Goal: Task Accomplishment & Management: Manage account settings

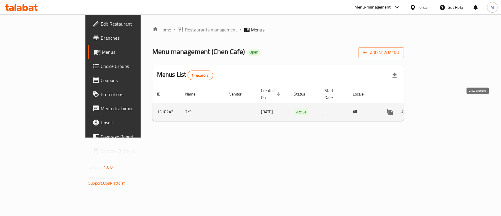
click at [436, 108] on icon "enhanced table" at bounding box center [432, 111] width 7 height 7
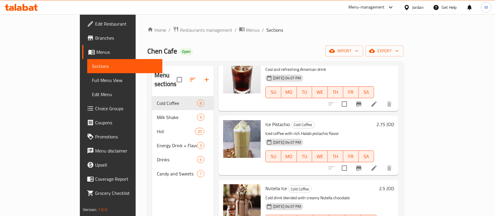
scroll to position [312, 0]
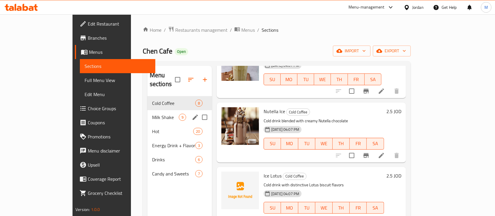
click at [152, 114] on span "Milk Shake" at bounding box center [165, 117] width 27 height 7
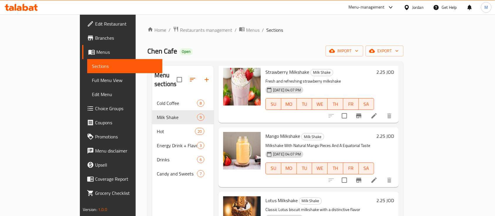
scroll to position [376, 0]
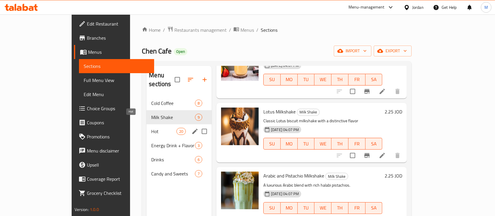
click at [151, 128] on span "Hot" at bounding box center [163, 131] width 25 height 7
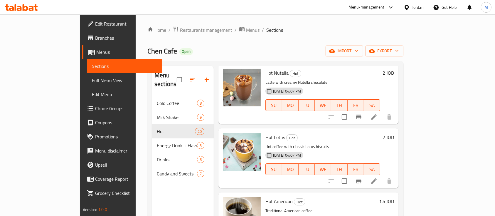
scroll to position [1072, 0]
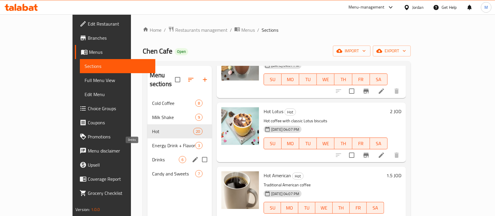
click at [152, 142] on span "Energy Drink + Flavor" at bounding box center [173, 145] width 43 height 7
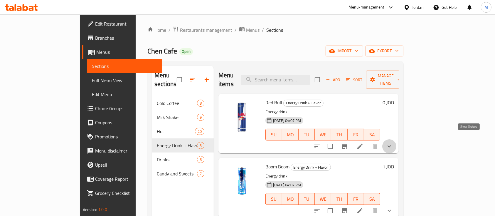
click at [391, 145] on icon "show more" at bounding box center [389, 146] width 4 height 2
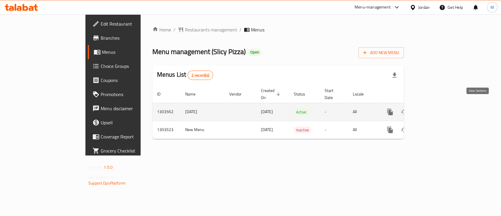
click at [436, 108] on icon "enhanced table" at bounding box center [432, 111] width 7 height 7
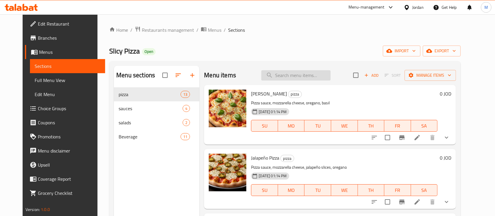
click at [291, 75] on input "search" at bounding box center [295, 75] width 69 height 10
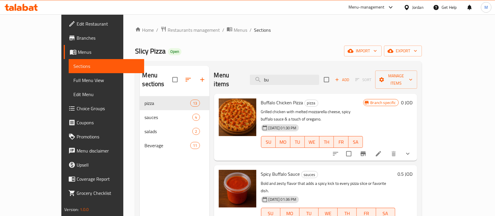
click at [366, 150] on icon "Branch-specific-item" at bounding box center [362, 153] width 7 height 7
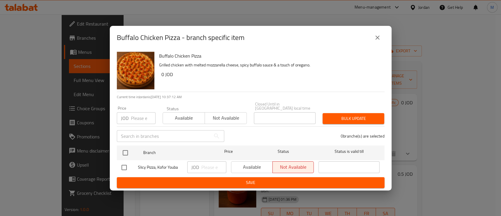
click at [376, 43] on button "close" at bounding box center [377, 38] width 14 height 14
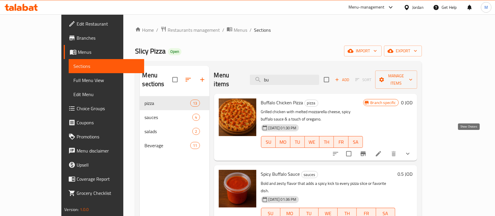
click at [411, 150] on icon "show more" at bounding box center [407, 153] width 7 height 7
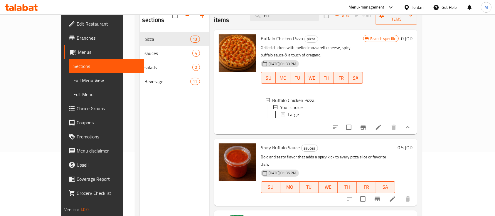
scroll to position [4, 0]
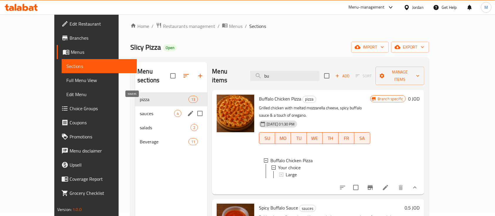
click at [151, 110] on span "sauces" at bounding box center [157, 113] width 34 height 7
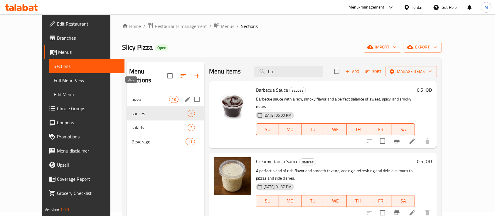
click at [143, 96] on span "pizza" at bounding box center [150, 99] width 38 height 7
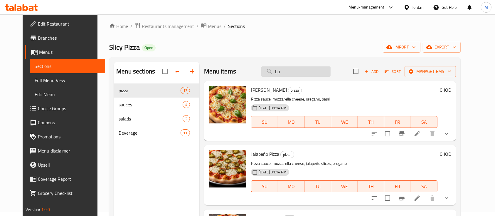
click at [299, 70] on input "bu" at bounding box center [295, 71] width 69 height 10
type input "b"
click at [450, 133] on icon "show more" at bounding box center [446, 133] width 7 height 7
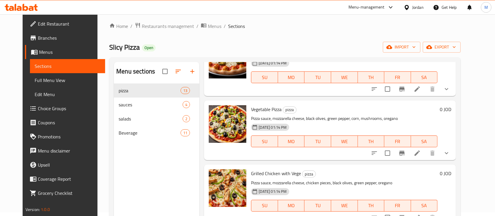
scroll to position [195, 0]
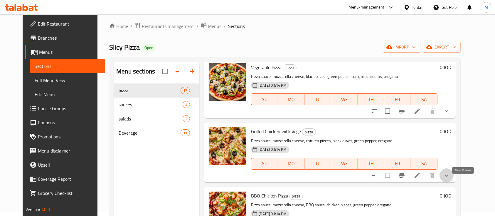
click at [450, 179] on icon "show more" at bounding box center [446, 175] width 7 height 7
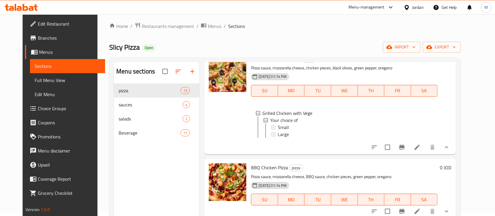
scroll to position [274, 0]
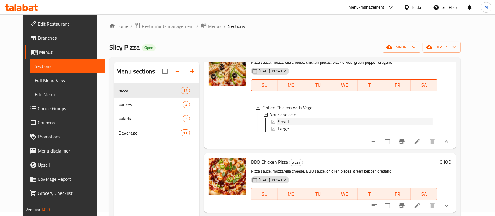
click at [306, 125] on div "Small" at bounding box center [355, 121] width 155 height 7
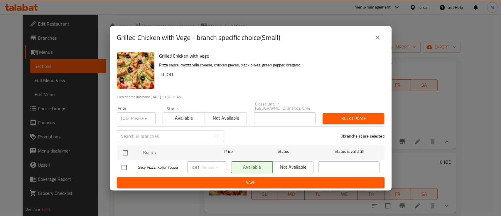
click at [379, 38] on icon "close" at bounding box center [377, 37] width 7 height 7
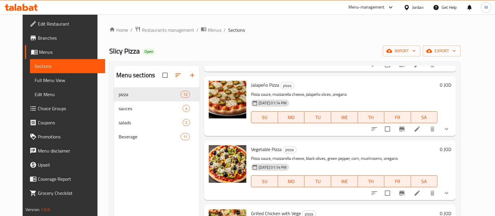
scroll to position [156, 0]
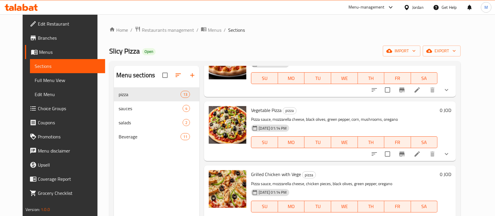
click at [39, 110] on span "Choice Groups" at bounding box center [69, 108] width 63 height 7
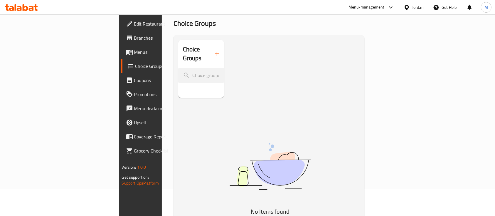
scroll to position [39, 0]
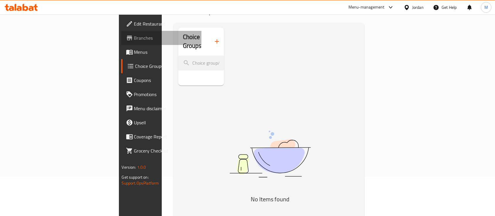
click at [134, 40] on span "Branches" at bounding box center [165, 37] width 63 height 7
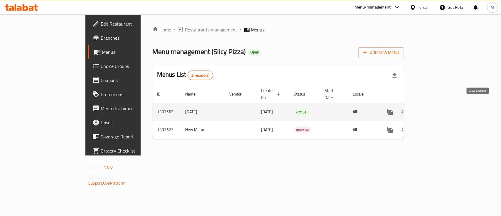
click at [436, 108] on icon "enhanced table" at bounding box center [432, 111] width 7 height 7
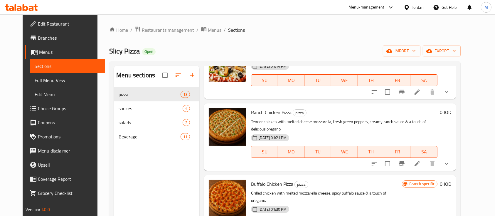
scroll to position [469, 0]
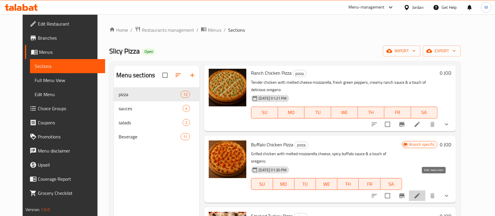
click at [420, 192] on icon at bounding box center [416, 195] width 7 height 7
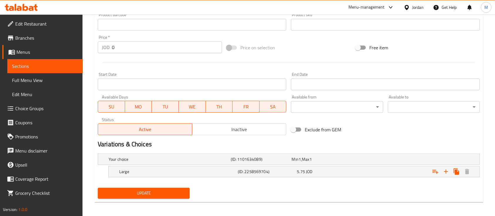
scroll to position [203, 0]
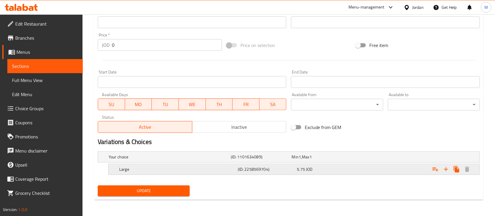
click at [334, 168] on div "5.75 JOD" at bounding box center [325, 169] width 57 height 6
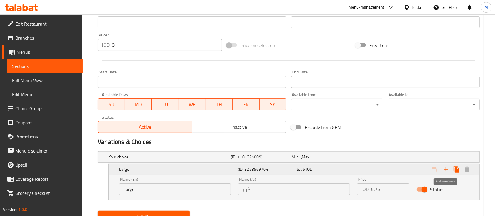
click at [445, 170] on icon "Expand" at bounding box center [445, 168] width 7 height 7
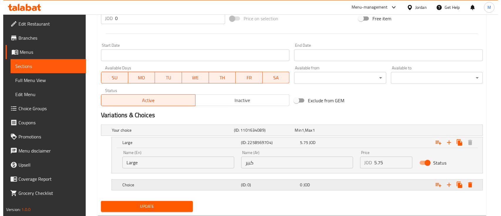
scroll to position [242, 0]
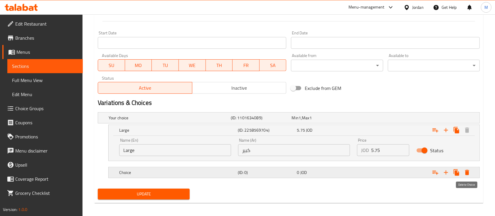
click at [464, 172] on icon "Expand" at bounding box center [466, 172] width 7 height 7
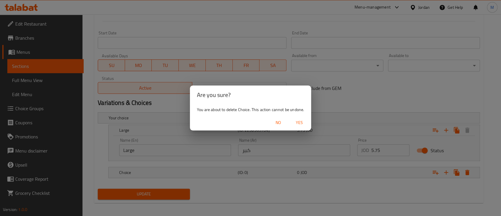
click at [303, 121] on span "Yes" at bounding box center [299, 122] width 14 height 7
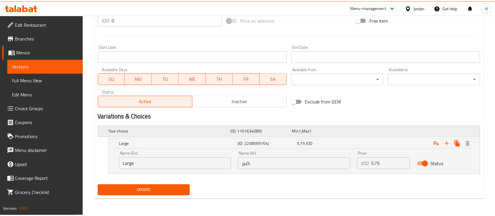
scroll to position [228, 0]
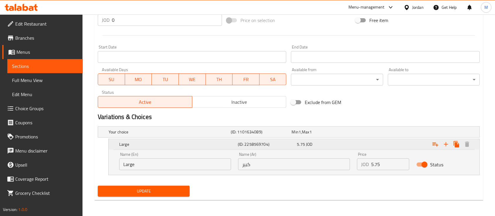
click at [434, 142] on icon "Expand" at bounding box center [435, 144] width 7 height 7
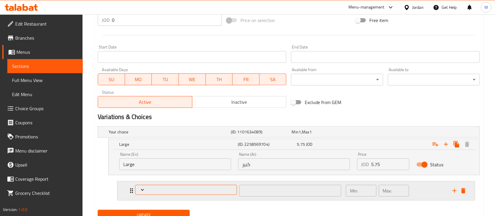
click at [174, 185] on button "Expand" at bounding box center [186, 190] width 102 height 10
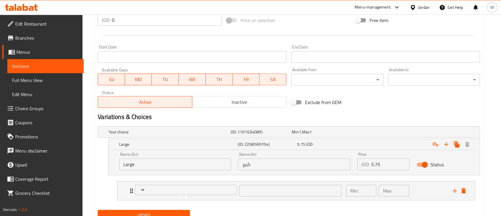
click at [168, 193] on div at bounding box center [250, 108] width 501 height 216
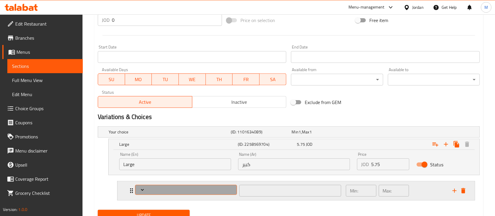
click at [168, 191] on span "Expand" at bounding box center [185, 190] width 97 height 6
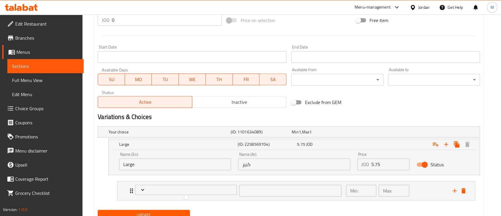
click at [462, 191] on div at bounding box center [250, 108] width 501 height 216
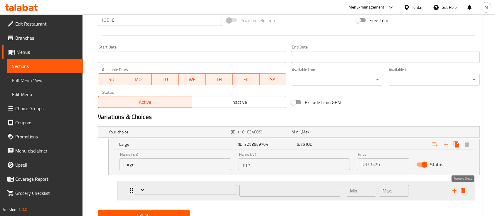
click at [464, 191] on icon "delete" at bounding box center [463, 190] width 4 height 5
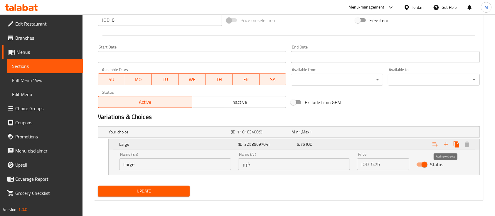
click at [445, 141] on icon "Expand" at bounding box center [445, 144] width 7 height 7
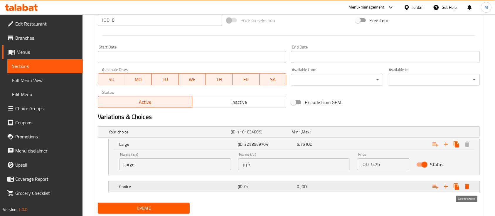
click at [470, 185] on icon "Expand" at bounding box center [466, 186] width 7 height 7
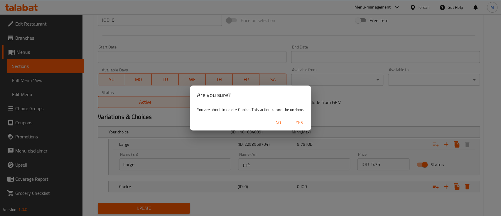
click at [300, 124] on span "Yes" at bounding box center [299, 122] width 14 height 7
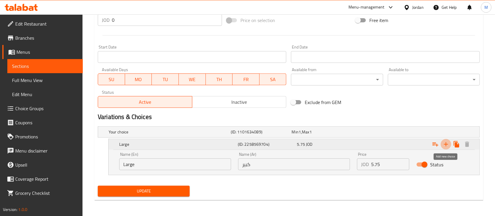
click at [448, 142] on icon "Expand" at bounding box center [445, 144] width 7 height 7
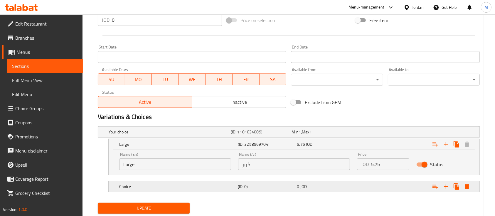
click at [215, 189] on div "Choice" at bounding box center [177, 186] width 119 height 8
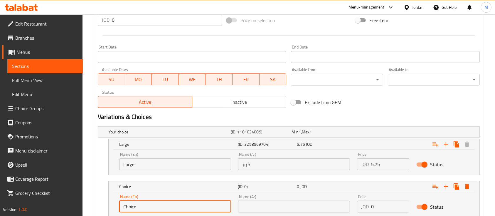
drag, startPoint x: 194, startPoint y: 209, endPoint x: 118, endPoint y: 206, distance: 75.5
click at [118, 206] on div "Name (En) Choice Name (En)" at bounding box center [175, 203] width 119 height 25
type input "s"
type input "Small"
click at [316, 207] on input "text" at bounding box center [294, 206] width 112 height 12
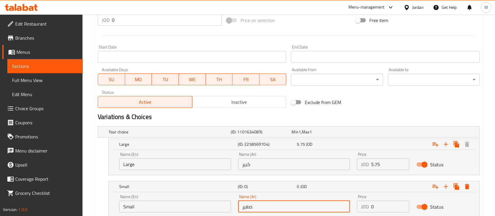
type input "صغير"
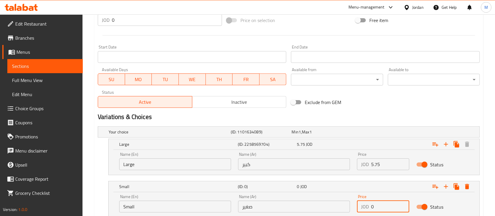
drag, startPoint x: 382, startPoint y: 207, endPoint x: 364, endPoint y: 207, distance: 18.2
click at [364, 207] on div "JOD 0 Price" at bounding box center [383, 206] width 52 height 12
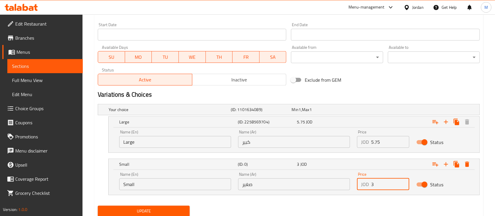
scroll to position [268, 0]
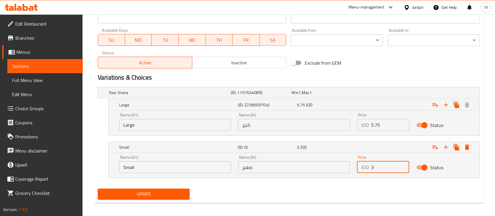
type input "3"
click at [443, 183] on div "Your choice (ID: 1101634089) Min 1 , Max 1 Name (En) Your choice Name (En) Name…" at bounding box center [288, 135] width 386 height 102
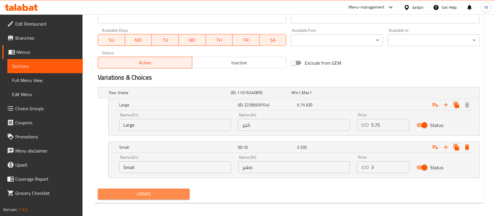
click at [162, 194] on span "Update" at bounding box center [143, 193] width 82 height 7
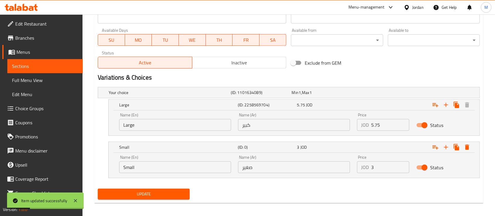
click at [172, 192] on span "Update" at bounding box center [143, 193] width 82 height 7
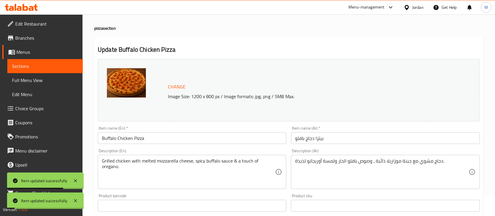
scroll to position [0, 0]
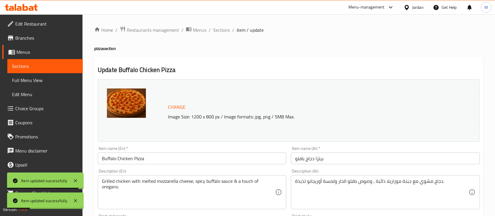
drag, startPoint x: 222, startPoint y: 31, endPoint x: 246, endPoint y: 42, distance: 26.9
click at [221, 31] on span "Sections" at bounding box center [221, 29] width 17 height 7
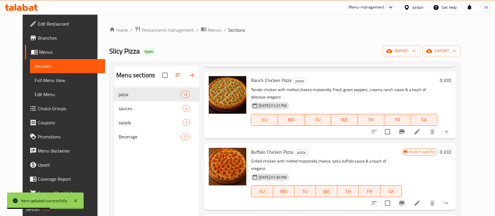
scroll to position [469, 0]
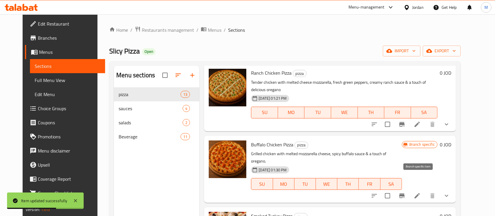
click at [405, 192] on icon "Branch-specific-item" at bounding box center [401, 195] width 7 height 7
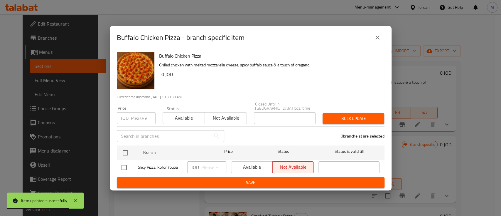
click at [379, 39] on icon "close" at bounding box center [377, 37] width 7 height 7
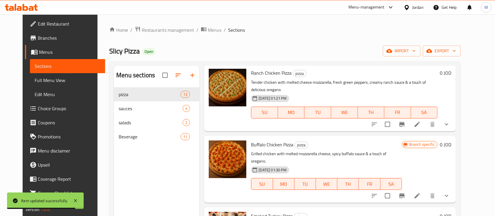
click at [453, 188] on button "show more" at bounding box center [446, 195] width 14 height 14
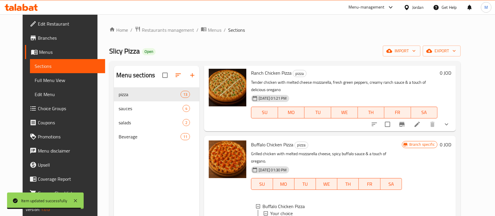
scroll to position [508, 0]
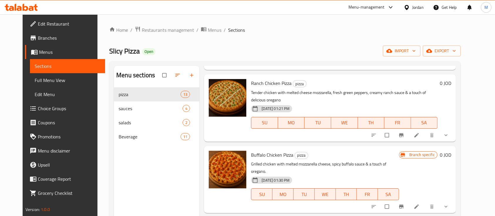
scroll to position [469, 0]
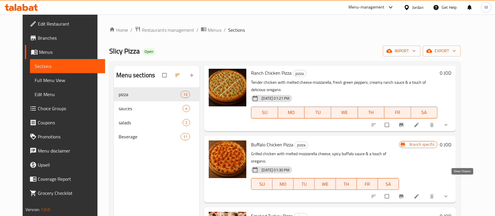
drag, startPoint x: 461, startPoint y: 182, endPoint x: 459, endPoint y: 175, distance: 7.4
click at [449, 193] on icon "show more" at bounding box center [446, 196] width 6 height 6
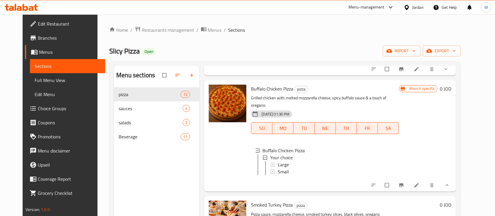
scroll to position [508, 0]
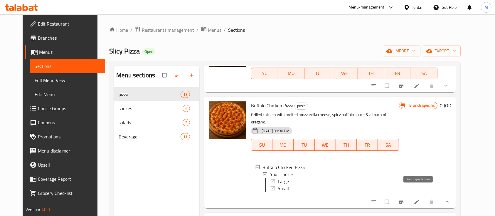
click at [409, 195] on button "Branch-specific-item" at bounding box center [402, 201] width 14 height 13
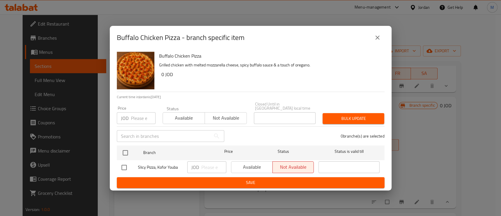
click at [232, 161] on div "Available Not available" at bounding box center [272, 167] width 83 height 12
click at [248, 165] on div "Available Not available" at bounding box center [272, 167] width 83 height 12
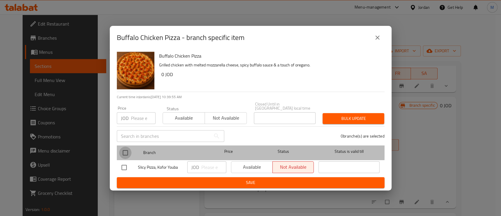
click at [128, 148] on input "checkbox" at bounding box center [125, 152] width 12 height 12
checkbox input "true"
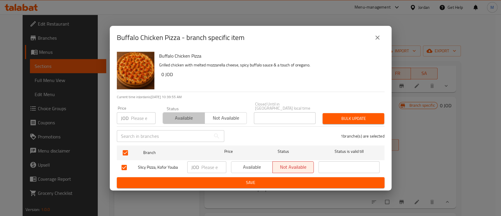
click at [167, 115] on span "Available" at bounding box center [183, 118] width 37 height 9
click at [343, 115] on span "Bulk update" at bounding box center [353, 118] width 52 height 7
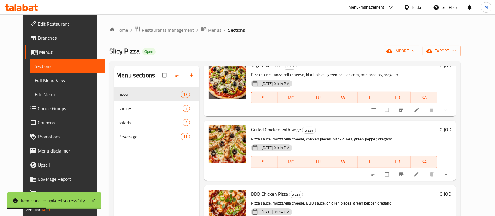
scroll to position [0, 0]
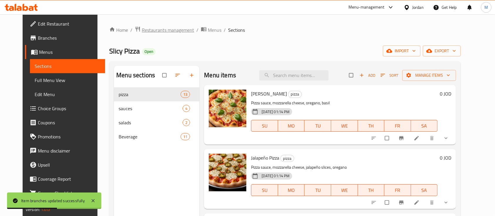
click at [156, 32] on span "Restaurants management" at bounding box center [168, 29] width 52 height 7
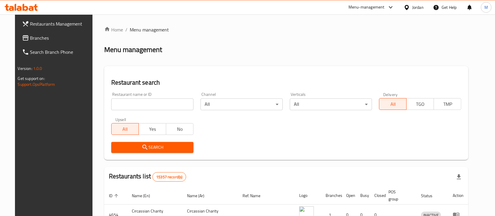
click at [16, 7] on icon at bounding box center [21, 7] width 33 height 7
